Goal: Find specific fact: Find specific fact

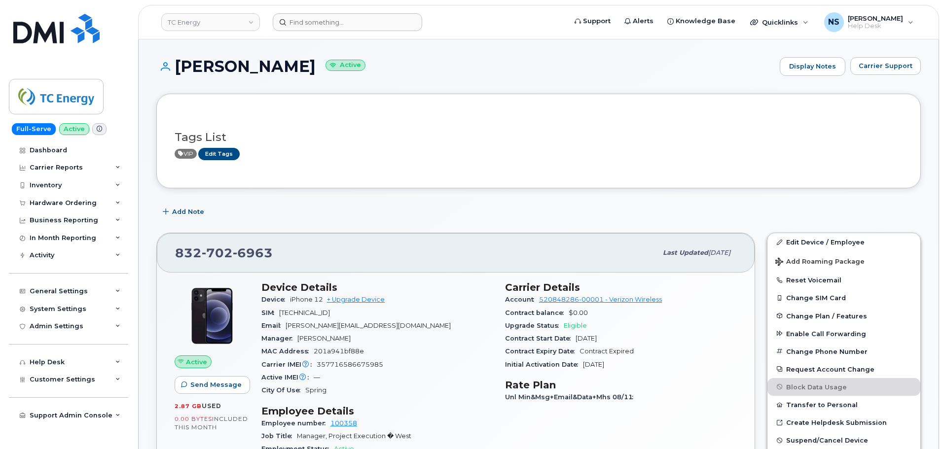
scroll to position [148, 0]
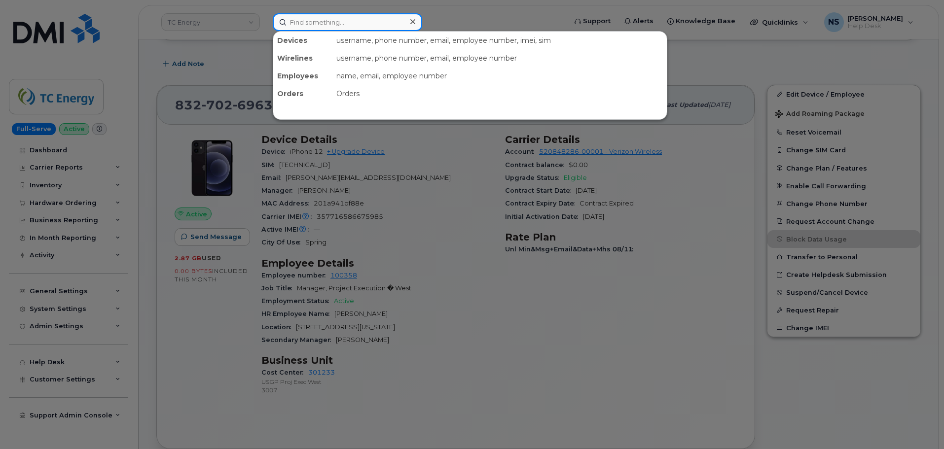
click at [321, 23] on input at bounding box center [347, 22] width 149 height 18
paste input "RITM0263475"
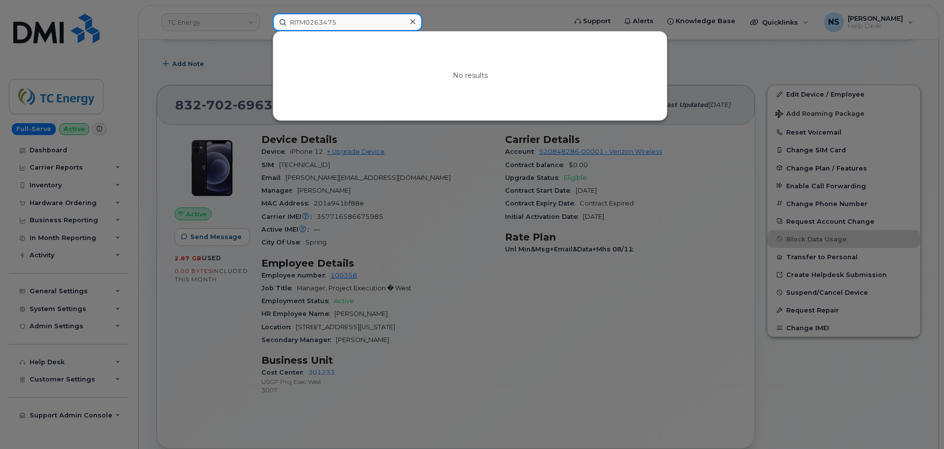
type input "RITM0263475"
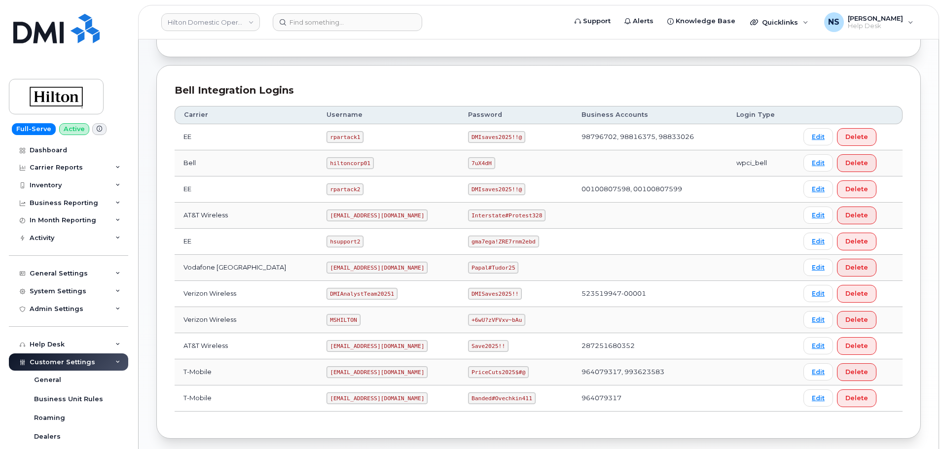
scroll to position [254, 0]
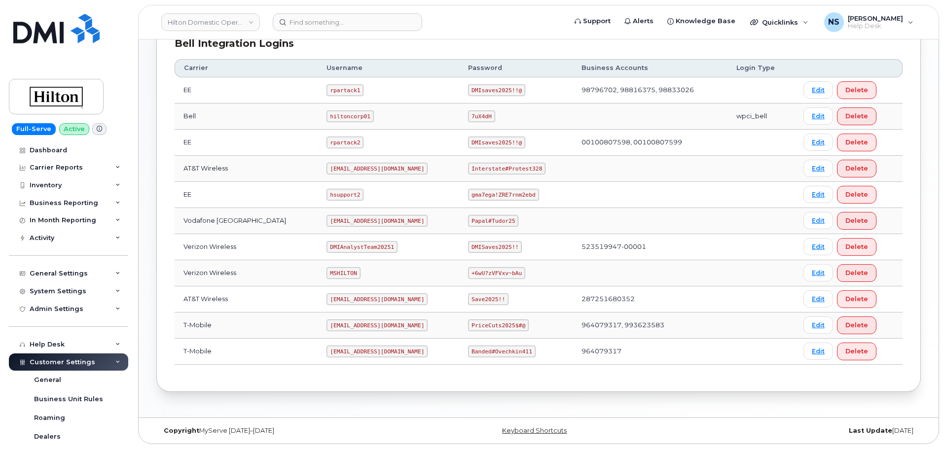
click at [343, 170] on code "[EMAIL_ADDRESS][DOMAIN_NAME]" at bounding box center [376, 169] width 101 height 12
click at [343, 169] on code "[EMAIL_ADDRESS][DOMAIN_NAME]" at bounding box center [376, 169] width 101 height 12
click at [487, 167] on code "Interstate#Protest328" at bounding box center [506, 169] width 77 height 12
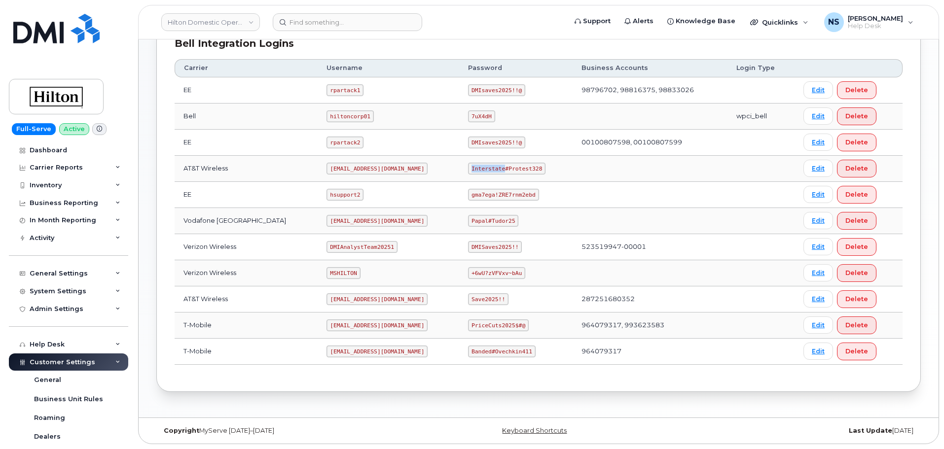
click at [487, 167] on code "Interstate#Protest328" at bounding box center [506, 169] width 77 height 12
copy code "Interstate#Protest328"
click at [335, 300] on code "[EMAIL_ADDRESS][DOMAIN_NAME]" at bounding box center [376, 299] width 101 height 12
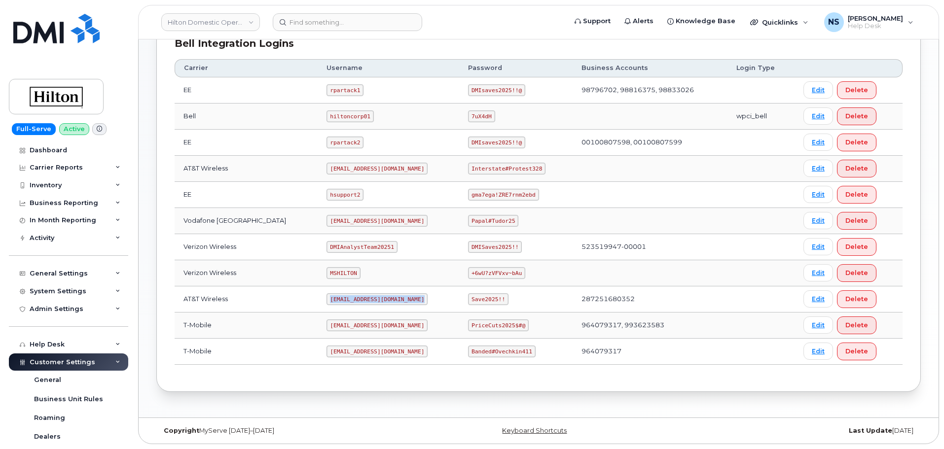
click at [335, 300] on code "[EMAIL_ADDRESS][DOMAIN_NAME]" at bounding box center [376, 299] width 101 height 12
copy code "[EMAIL_ADDRESS][DOMAIN_NAME]"
click at [480, 299] on code "Save2025!!" at bounding box center [488, 299] width 40 height 12
click at [479, 300] on code "Save2025!!" at bounding box center [488, 299] width 40 height 12
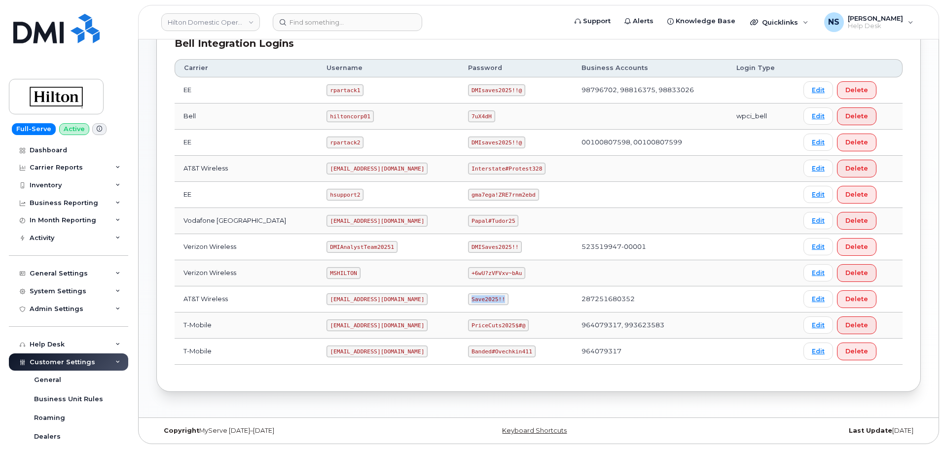
copy code "Save2025!!"
